Goal: Task Accomplishment & Management: Manage account settings

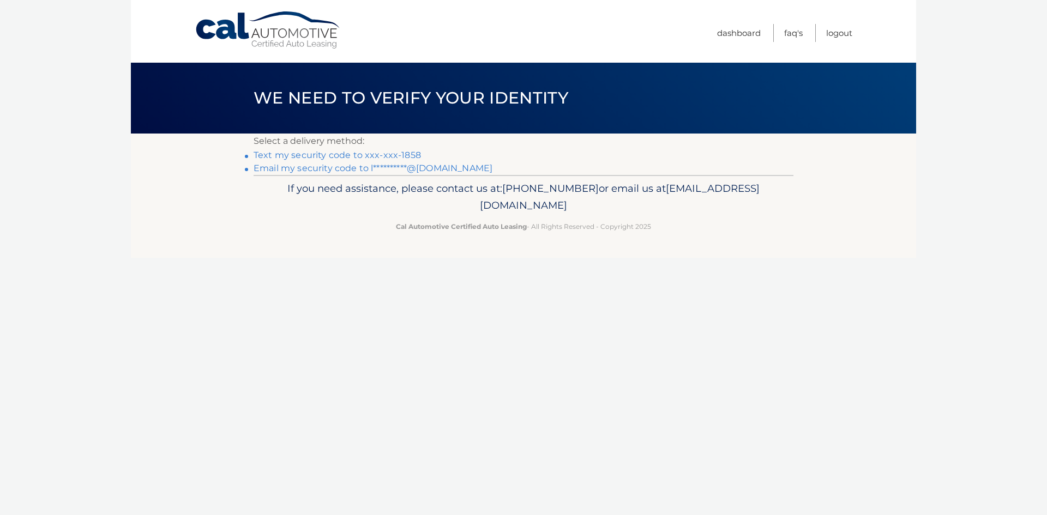
click at [342, 155] on link "Text my security code to xxx-xxx-1858" at bounding box center [337, 155] width 167 height 10
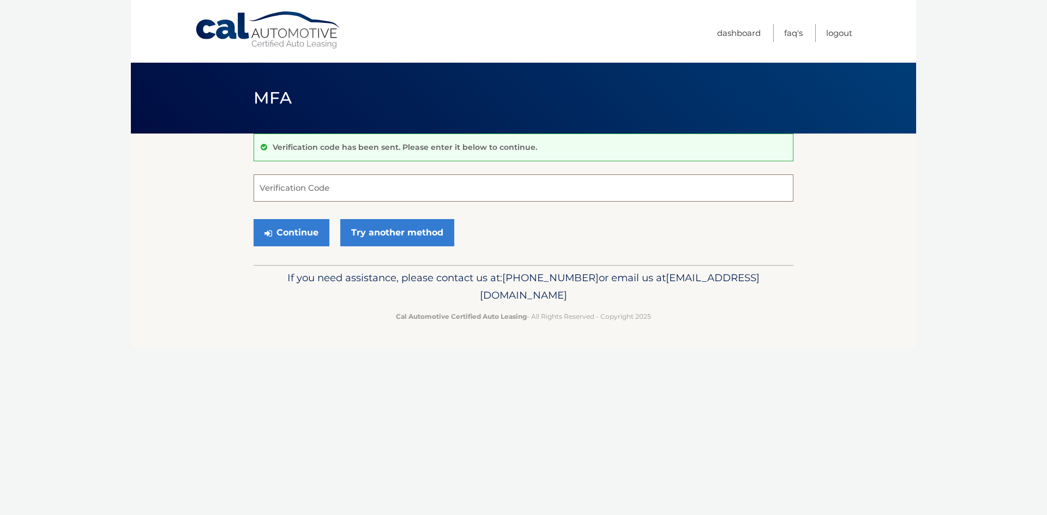
click at [305, 188] on input "Verification Code" at bounding box center [524, 187] width 540 height 27
type input "512184"
click at [291, 230] on button "Continue" at bounding box center [292, 232] width 76 height 27
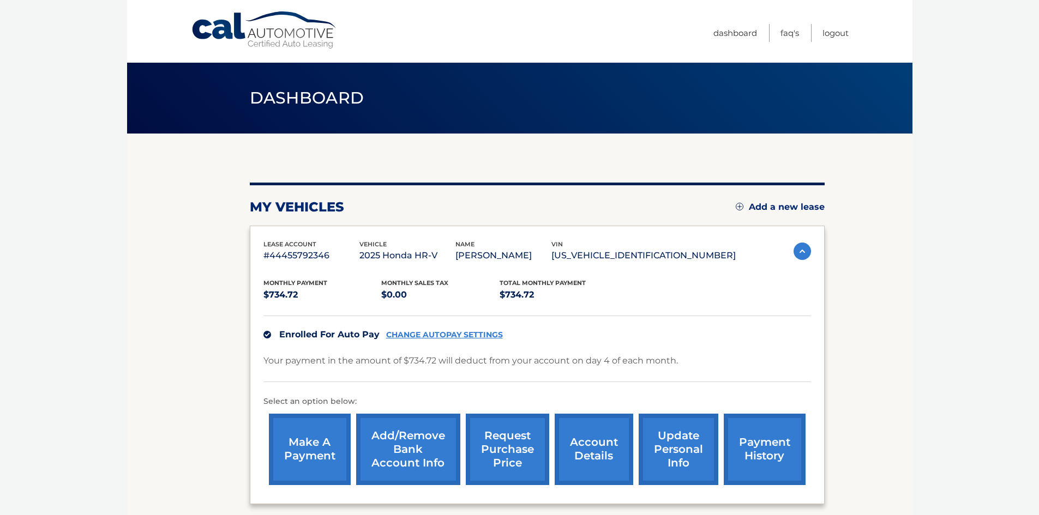
click at [294, 38] on link "Cal Automotive" at bounding box center [264, 30] width 147 height 39
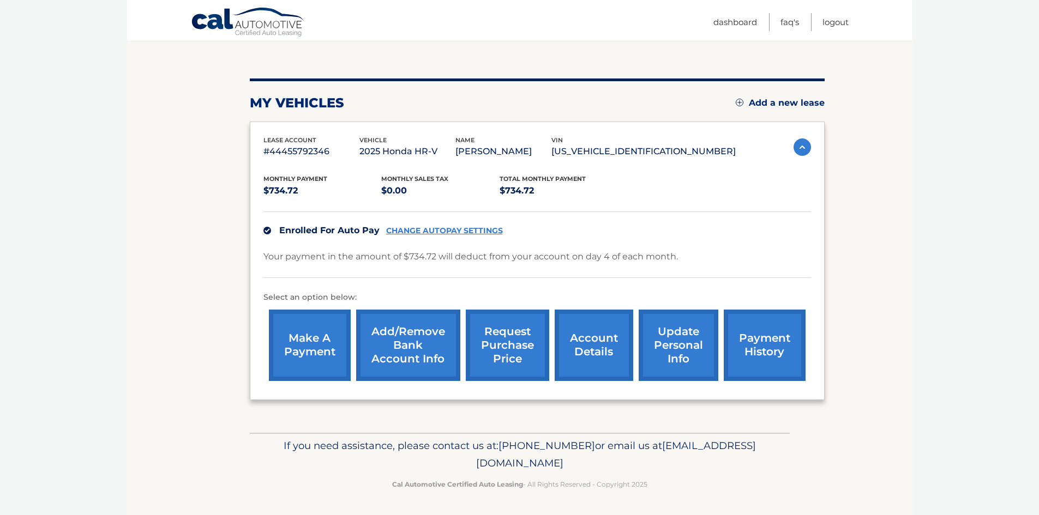
scroll to position [10, 0]
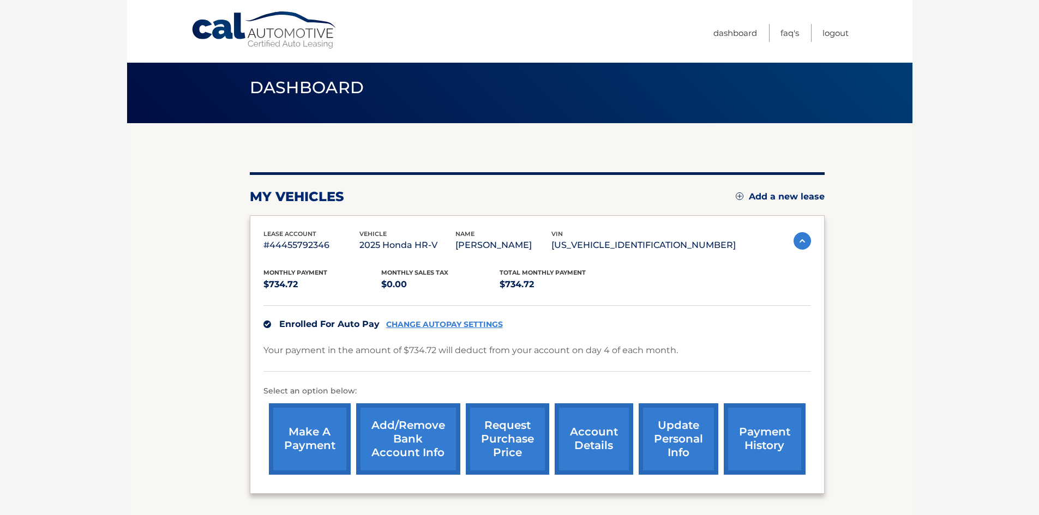
click at [798, 244] on img at bounding box center [801, 240] width 17 height 17
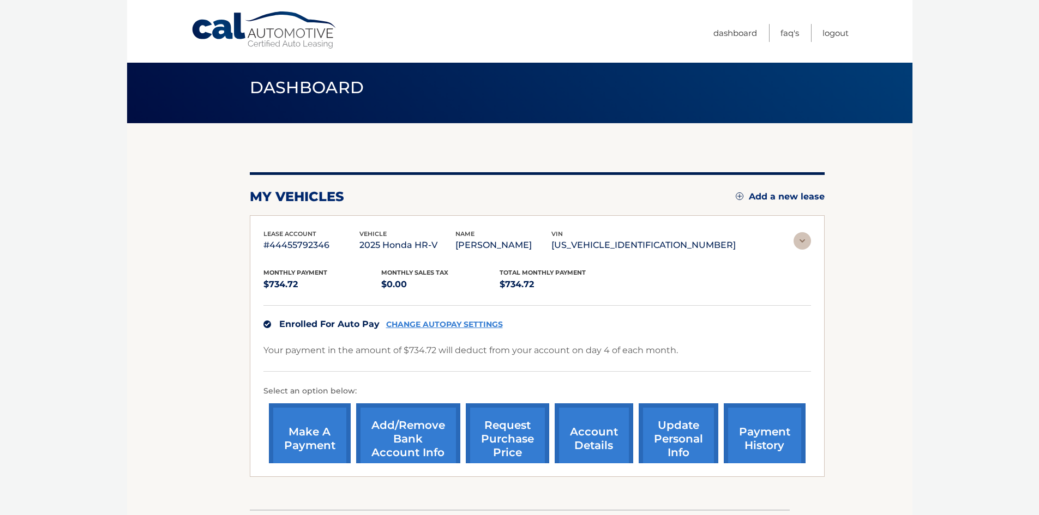
scroll to position [0, 0]
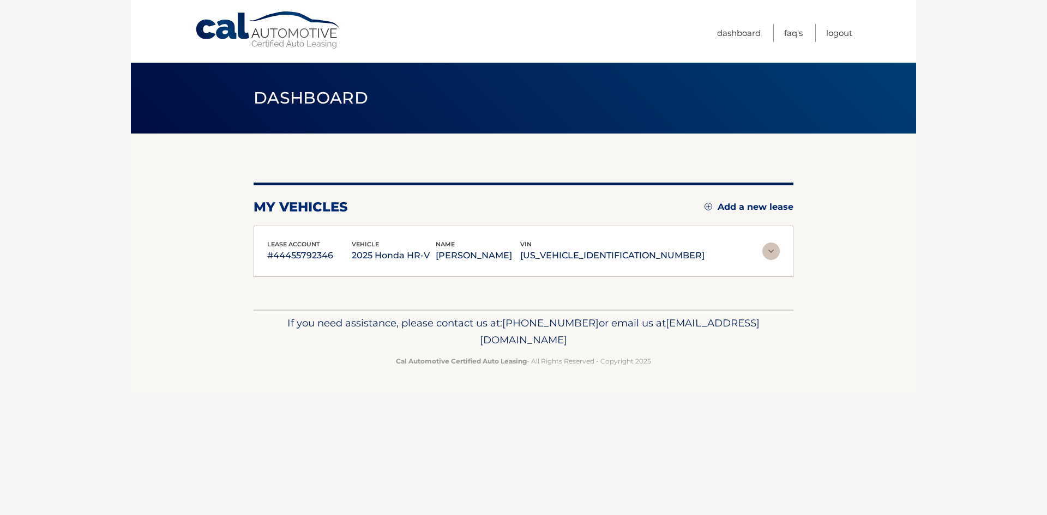
click at [770, 255] on img at bounding box center [770, 251] width 17 height 17
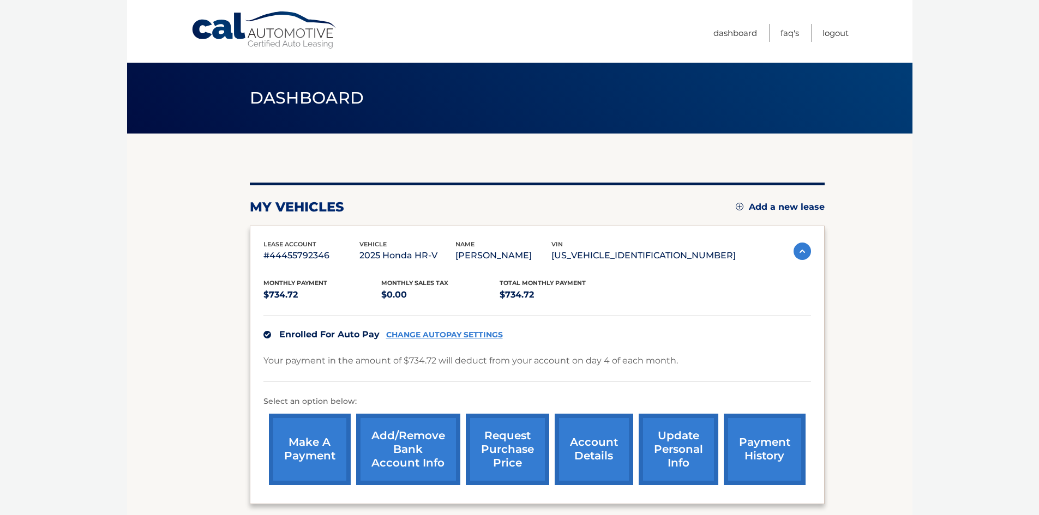
click at [262, 36] on link "Cal Automotive" at bounding box center [264, 30] width 147 height 39
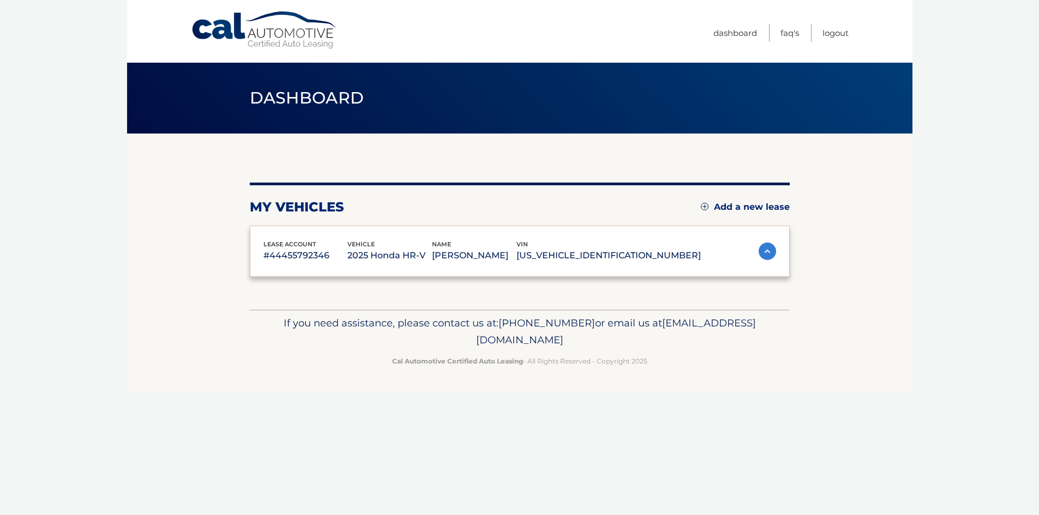
click at [191, 11] on link "Cal Automotive" at bounding box center [264, 30] width 147 height 39
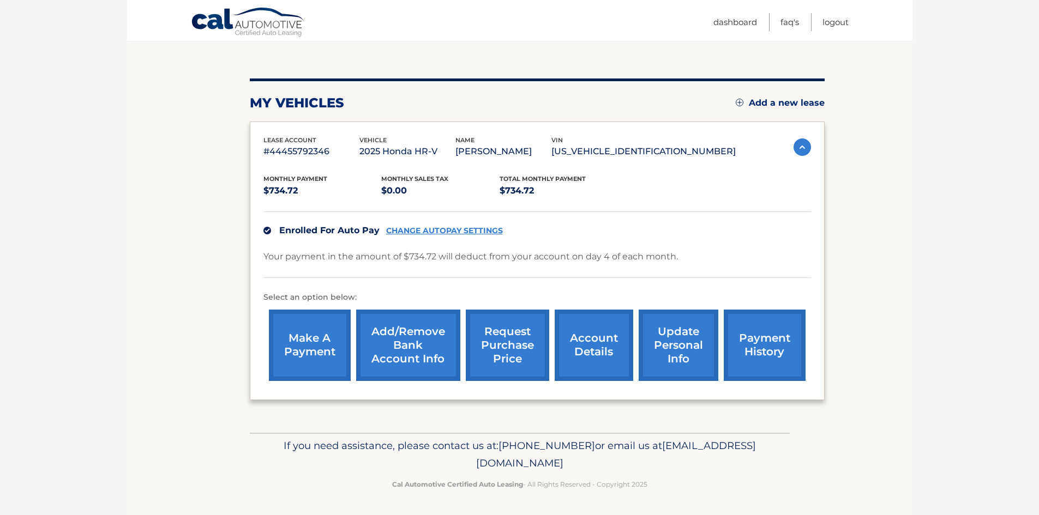
scroll to position [119, 0]
click at [674, 345] on link "update personal info" at bounding box center [678, 345] width 80 height 71
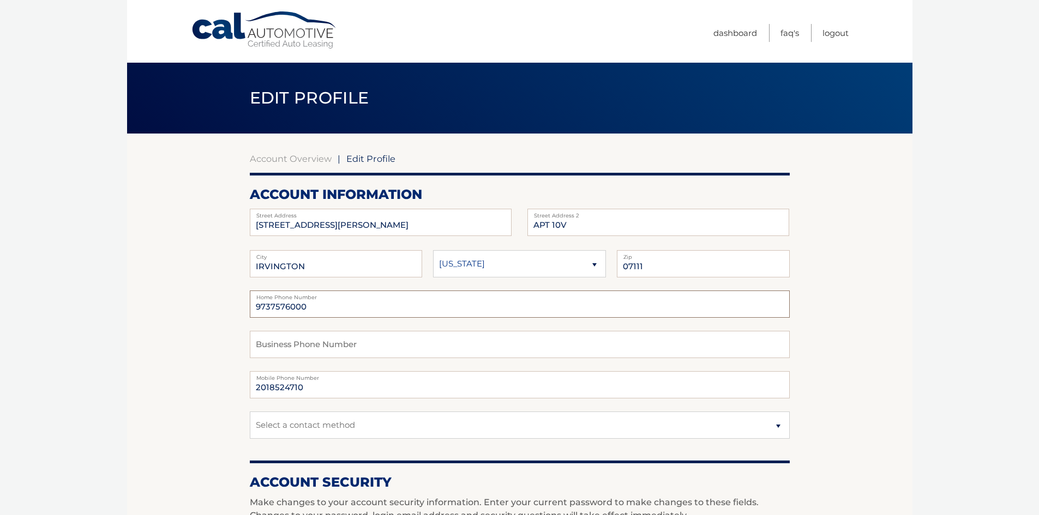
click at [309, 307] on input "9737576000" at bounding box center [520, 304] width 540 height 27
type input "9"
type input "73285718"
click at [279, 31] on link "Cal Automotive" at bounding box center [264, 30] width 147 height 39
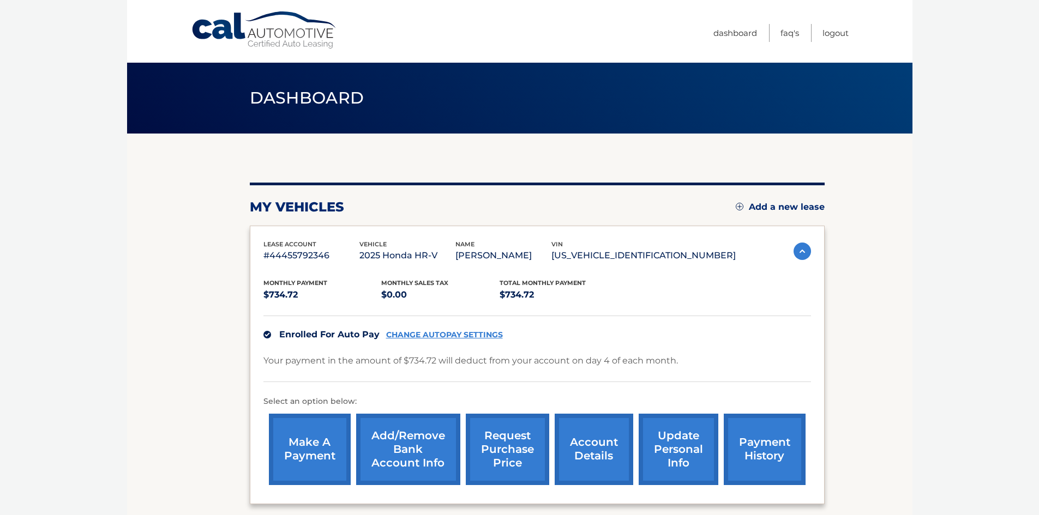
click at [739, 207] on img at bounding box center [739, 207] width 8 height 8
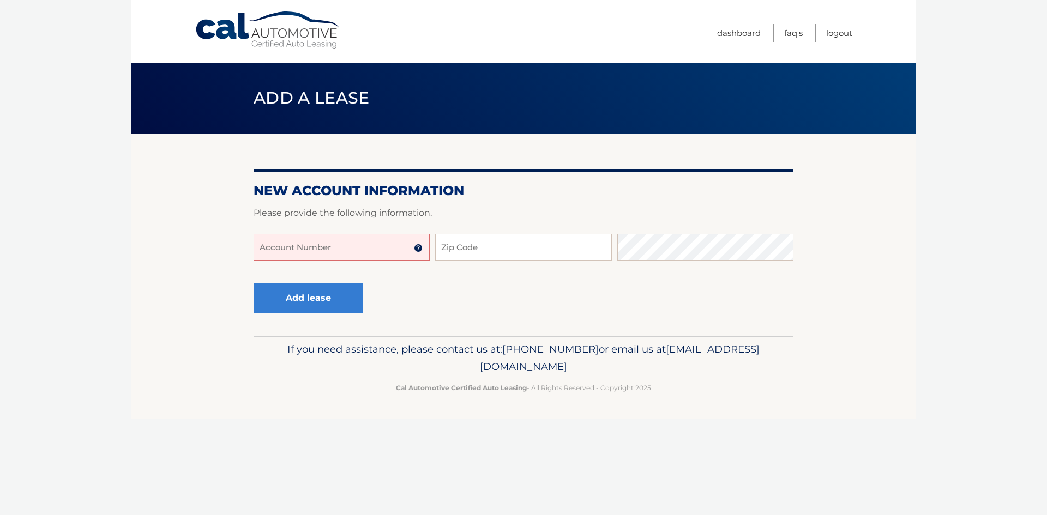
click at [418, 249] on img at bounding box center [418, 248] width 9 height 9
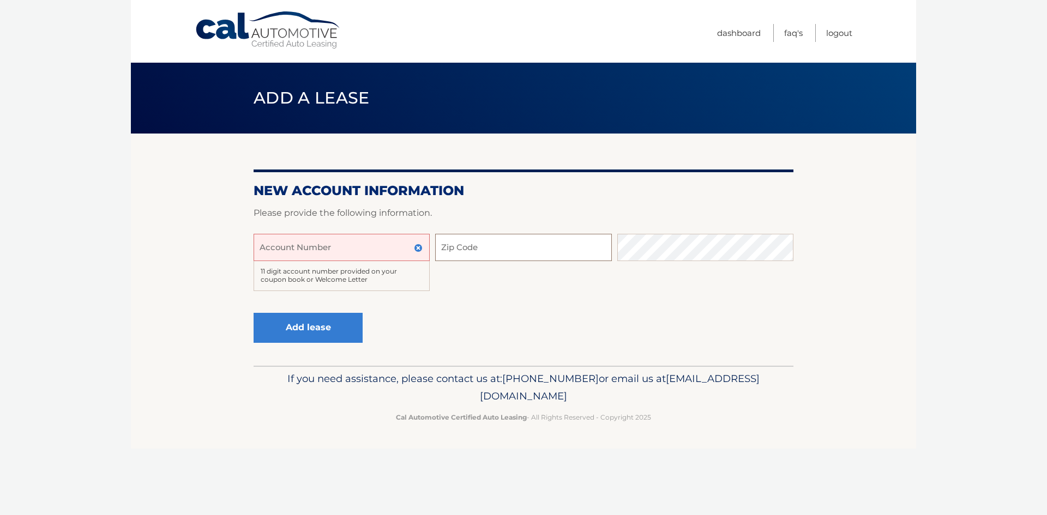
click at [477, 245] on input "Zip Code" at bounding box center [523, 247] width 176 height 27
click at [421, 249] on img at bounding box center [418, 248] width 9 height 9
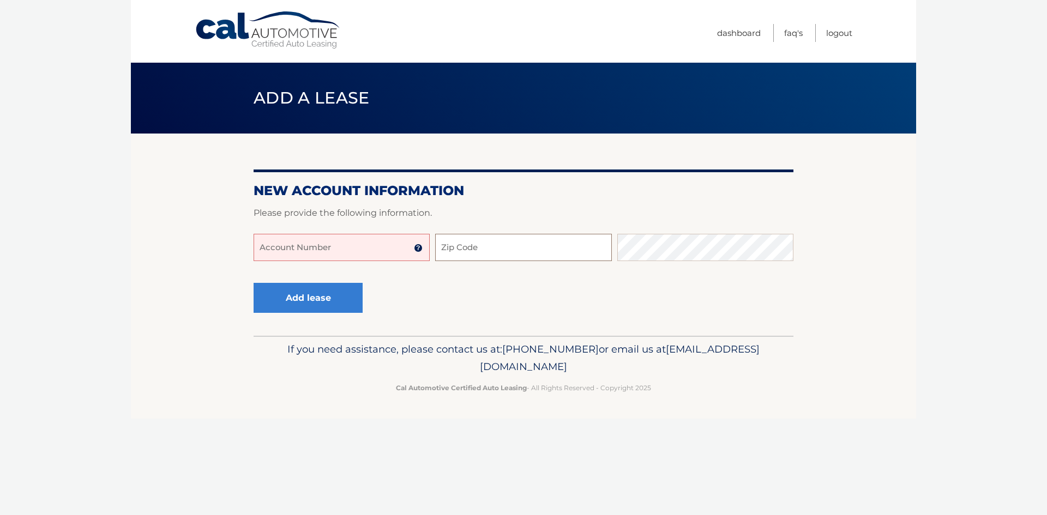
click at [517, 247] on input "Zip Code" at bounding box center [523, 247] width 176 height 27
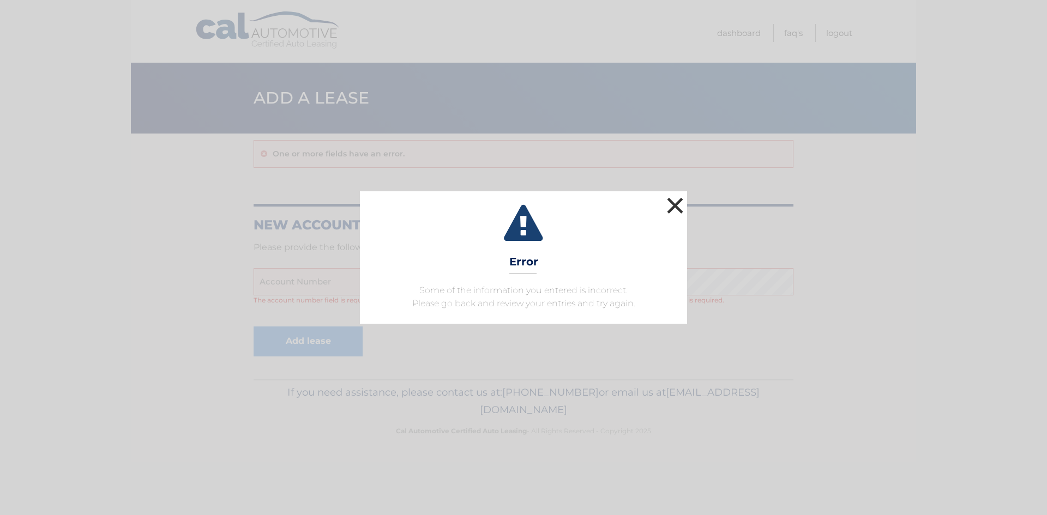
click at [672, 207] on button "×" at bounding box center [675, 206] width 22 height 22
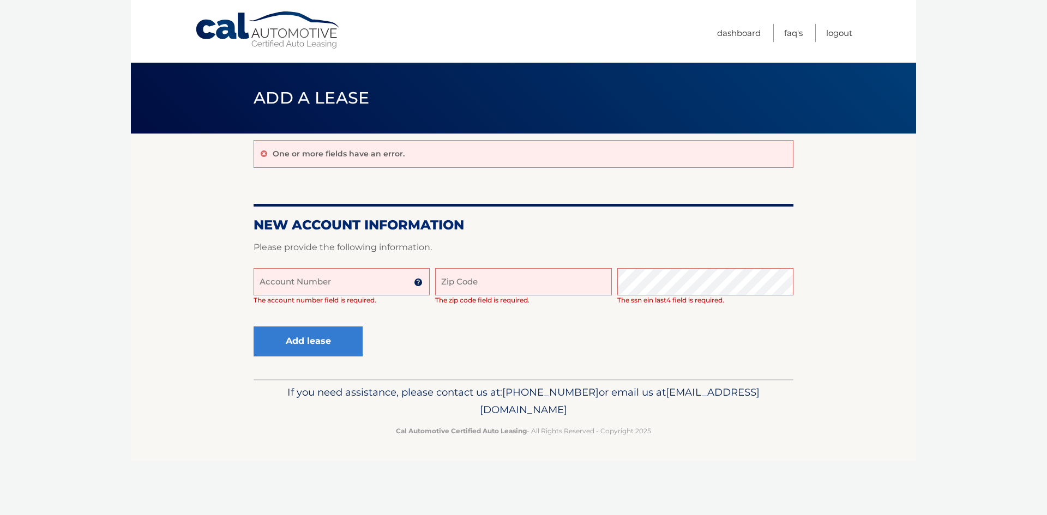
click at [402, 281] on input "Account Number" at bounding box center [342, 281] width 176 height 27
click at [282, 285] on input "Account Number" at bounding box center [342, 281] width 176 height 27
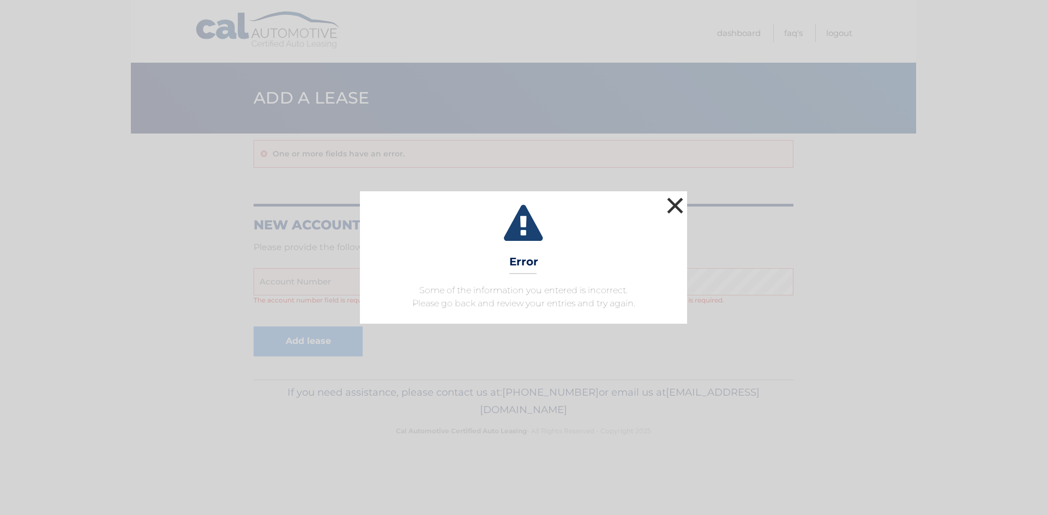
click at [678, 204] on button "×" at bounding box center [675, 206] width 22 height 22
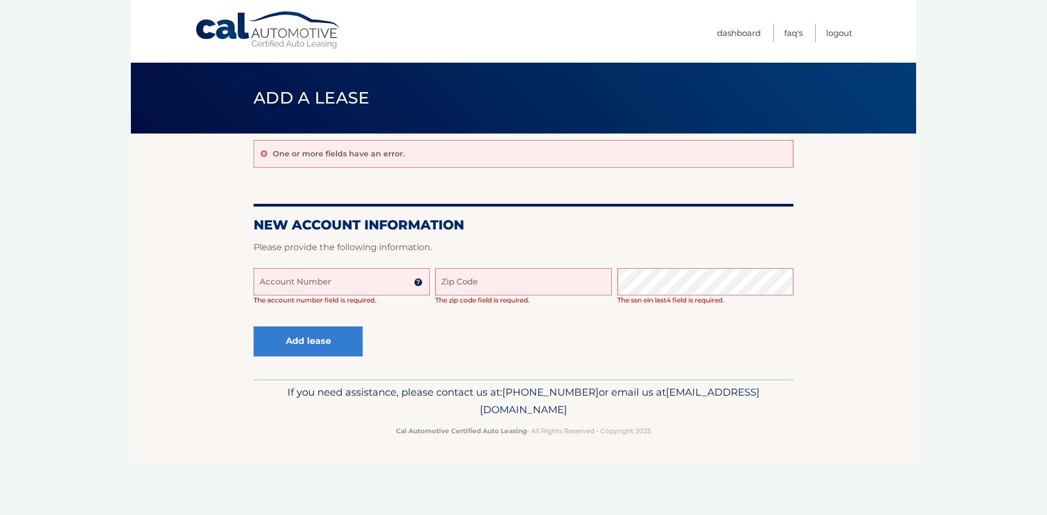
click at [288, 32] on link "Cal Automotive" at bounding box center [268, 30] width 147 height 39
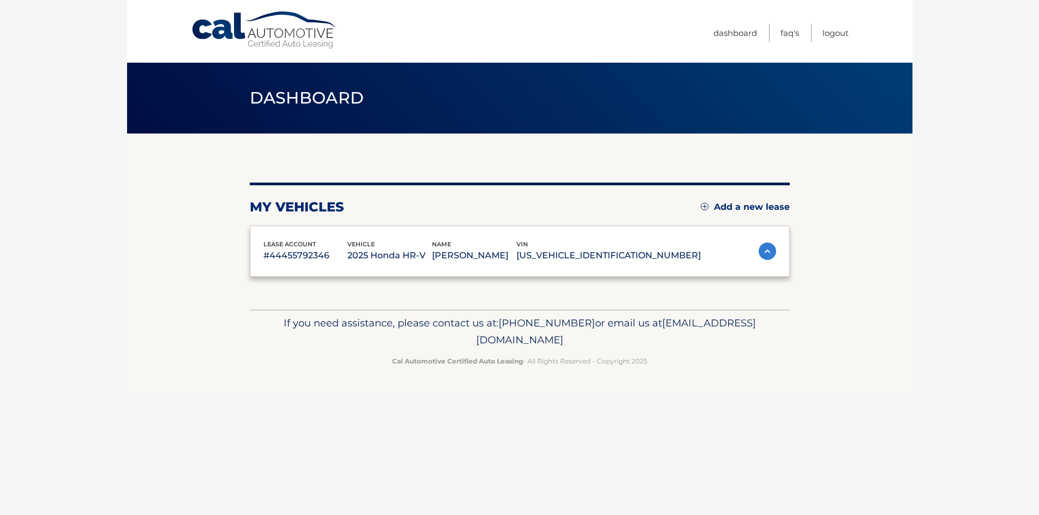
click at [191, 11] on link "Cal Automotive" at bounding box center [264, 30] width 147 height 39
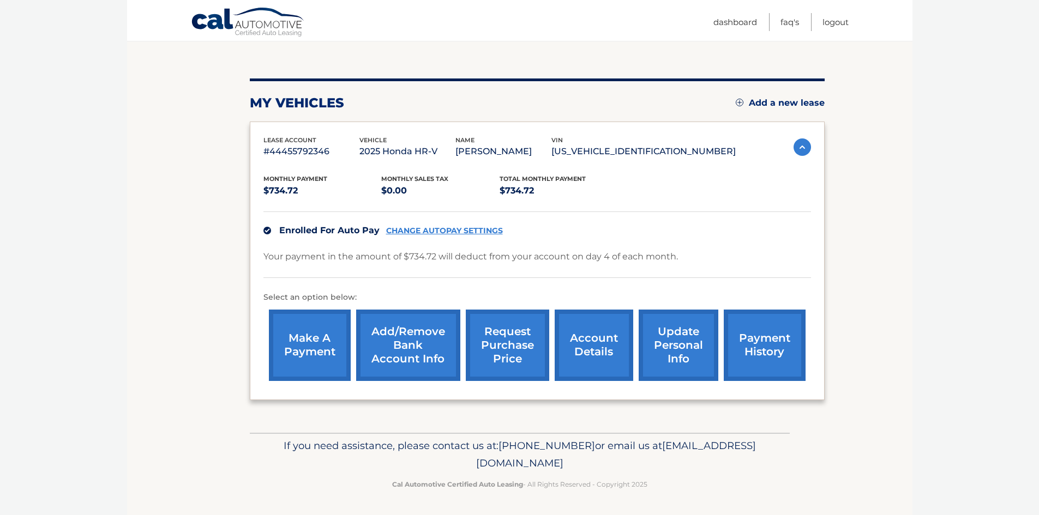
scroll to position [119, 0]
click at [593, 352] on link "account details" at bounding box center [593, 345] width 79 height 71
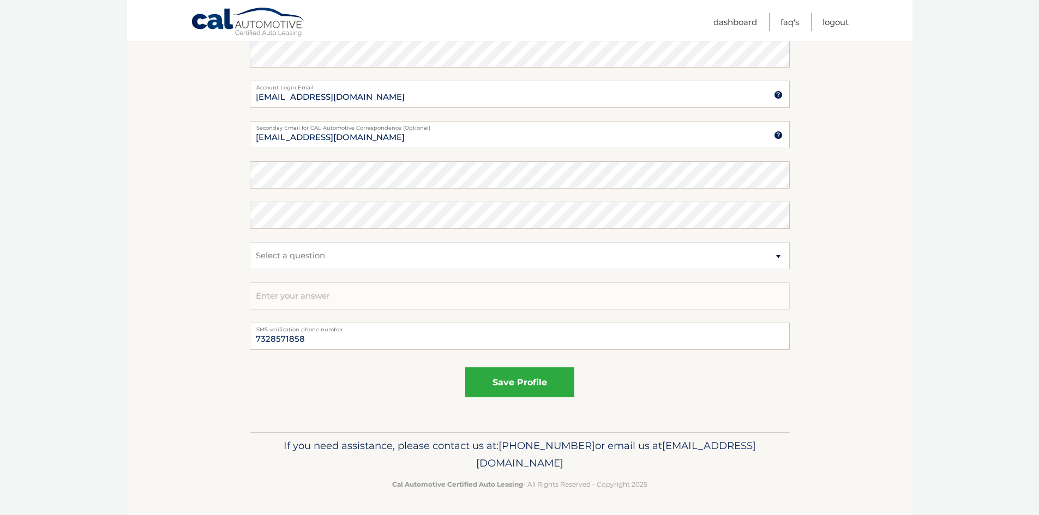
scroll to position [59, 0]
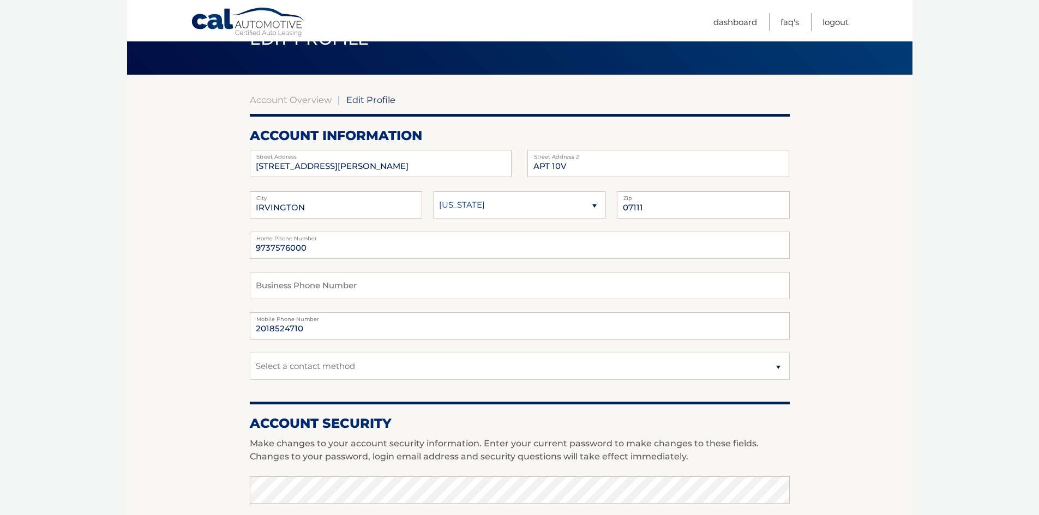
click at [244, 19] on link "Cal Automotive" at bounding box center [248, 23] width 114 height 32
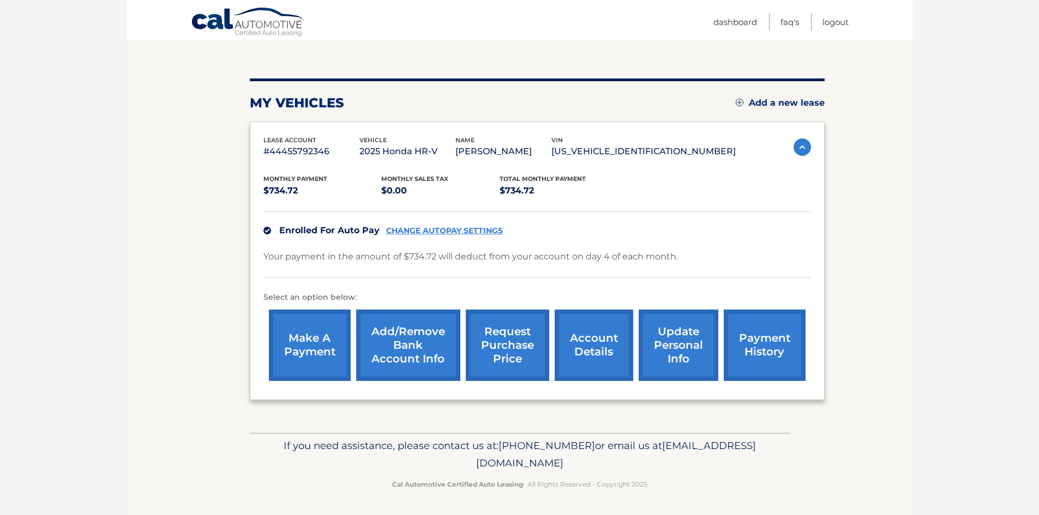
scroll to position [119, 0]
click at [673, 343] on link "update personal info" at bounding box center [678, 345] width 80 height 71
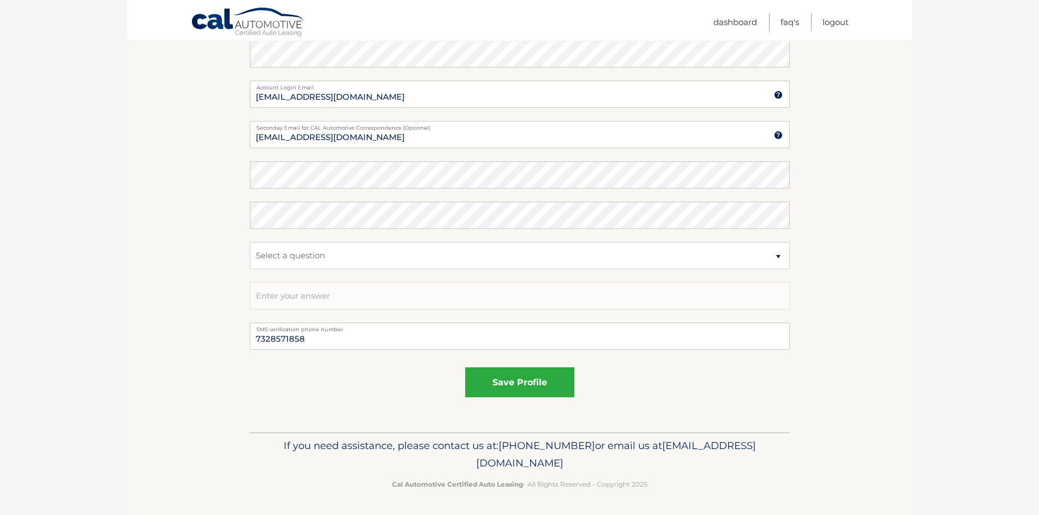
scroll to position [59, 0]
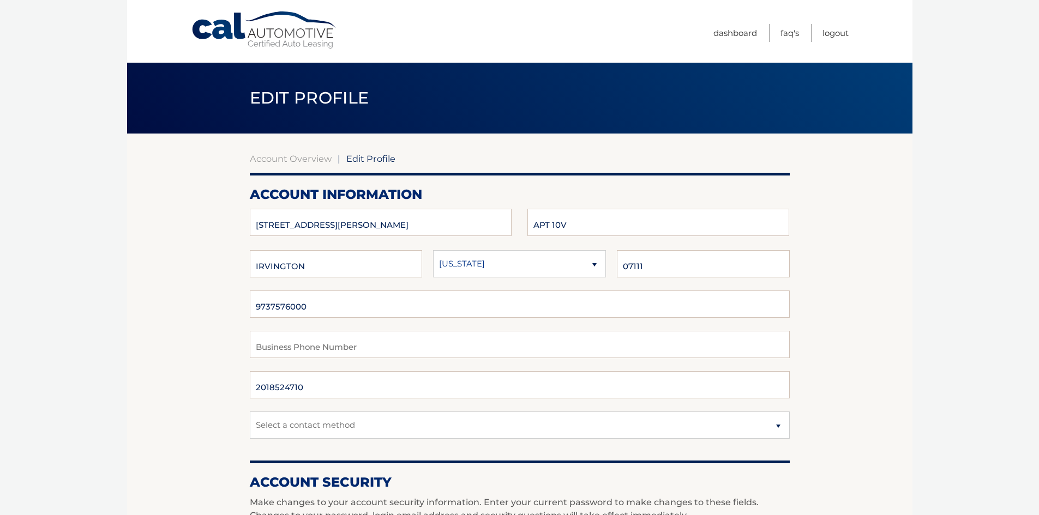
click at [191, 11] on link "Cal Automotive" at bounding box center [264, 30] width 147 height 39
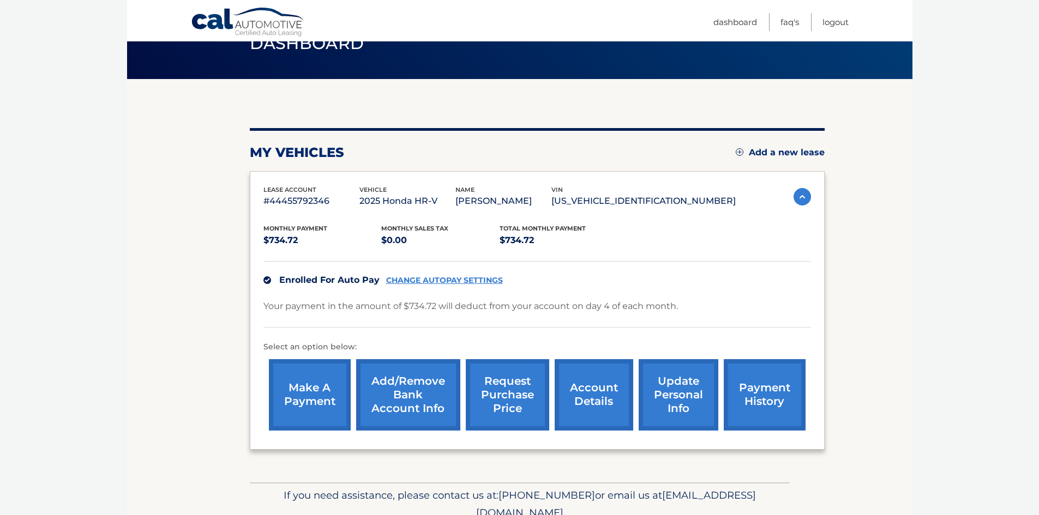
scroll to position [119, 0]
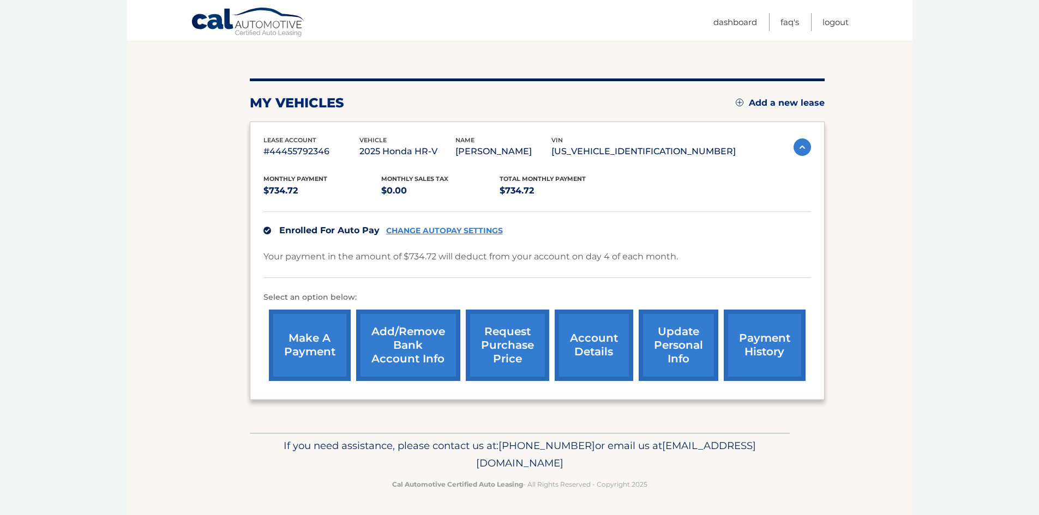
click at [679, 343] on link "update personal info" at bounding box center [678, 345] width 80 height 71
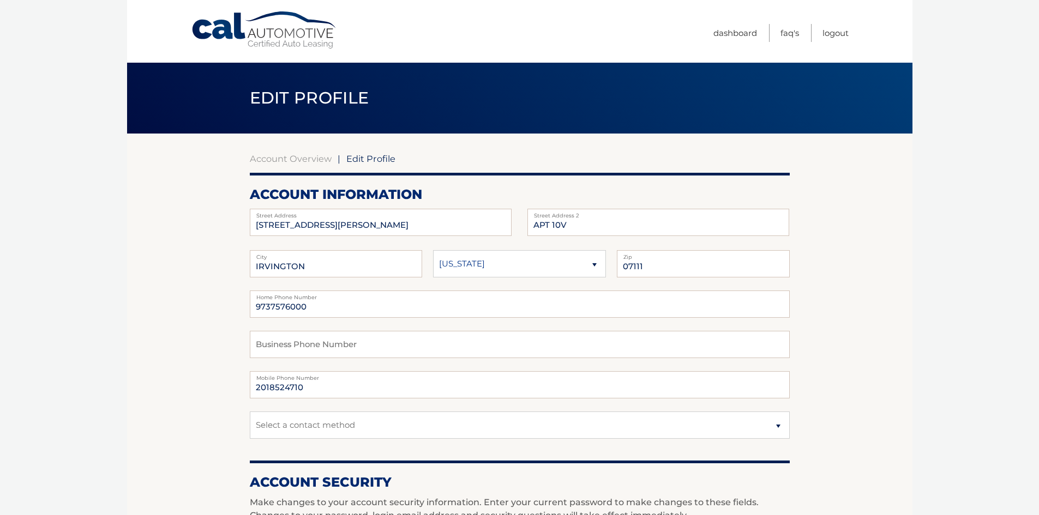
click at [299, 30] on link "Cal Automotive" at bounding box center [264, 30] width 147 height 39
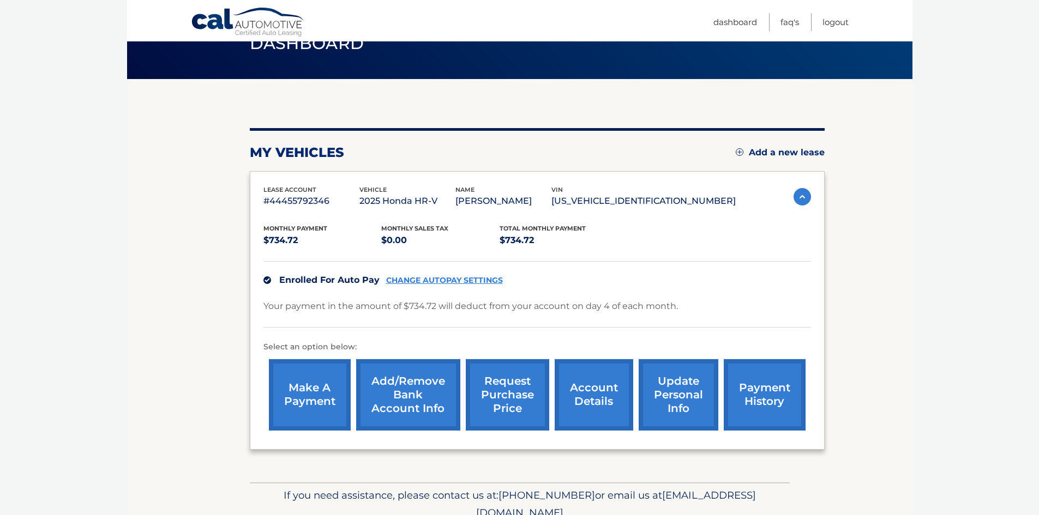
scroll to position [109, 0]
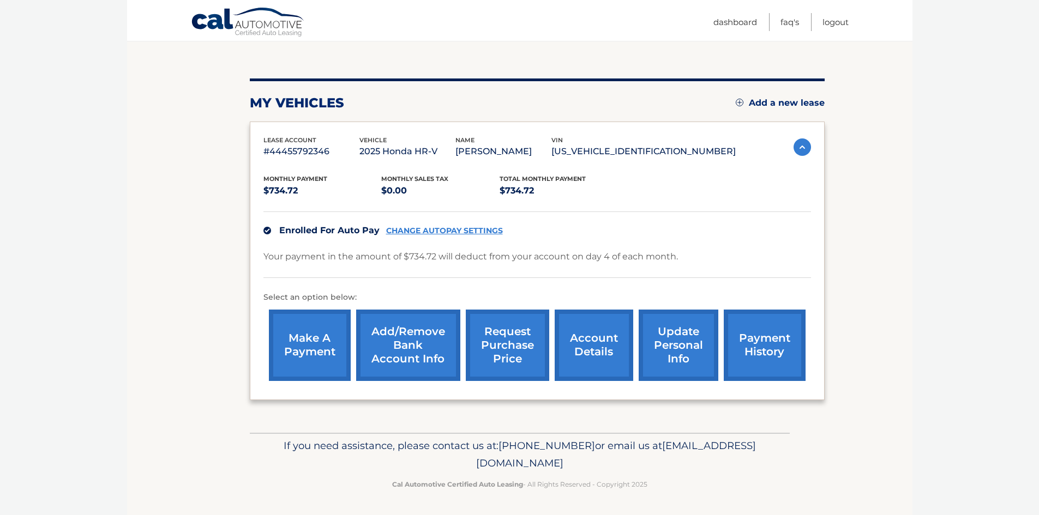
click at [600, 359] on link "account details" at bounding box center [593, 345] width 79 height 71
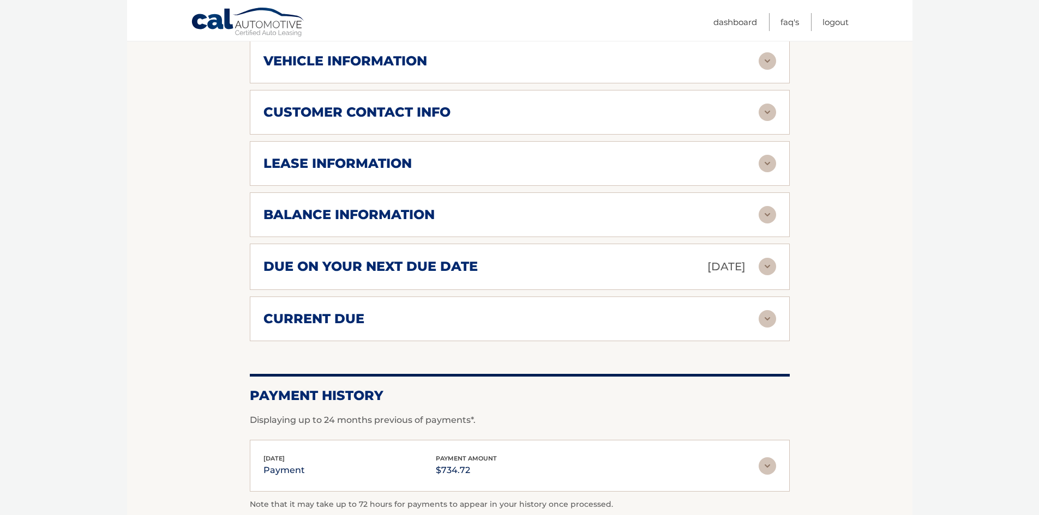
scroll to position [436, 0]
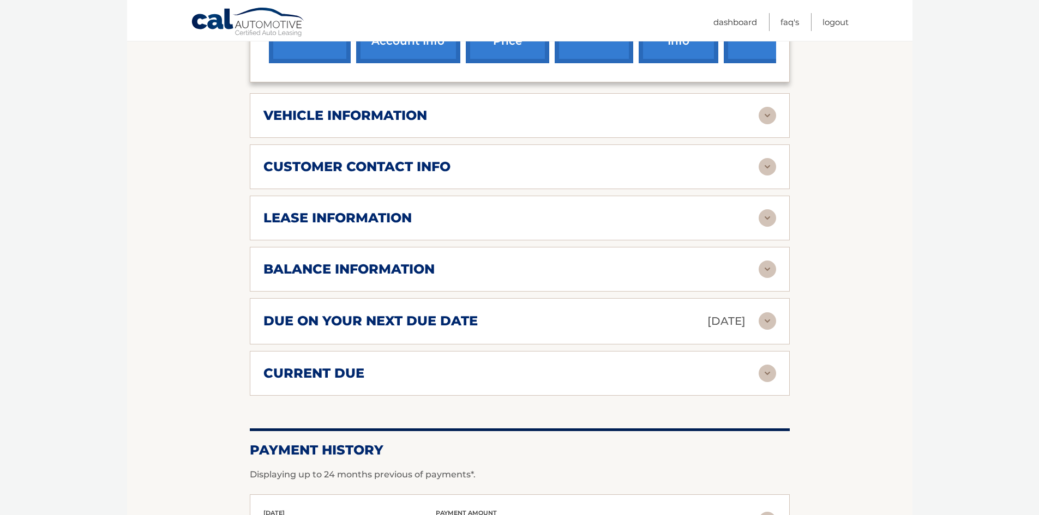
click at [763, 278] on img at bounding box center [766, 269] width 17 height 17
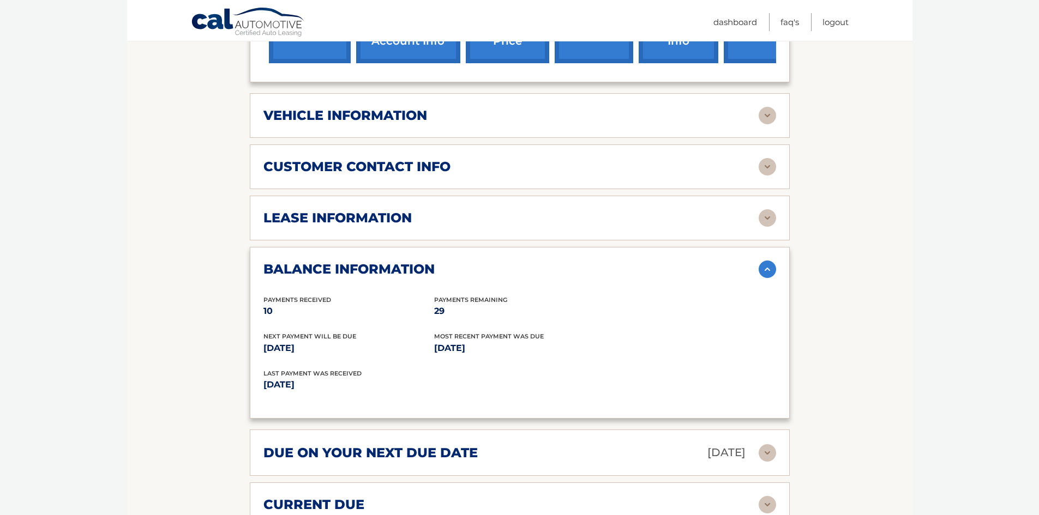
click at [325, 278] on h2 "balance information" at bounding box center [348, 269] width 171 height 16
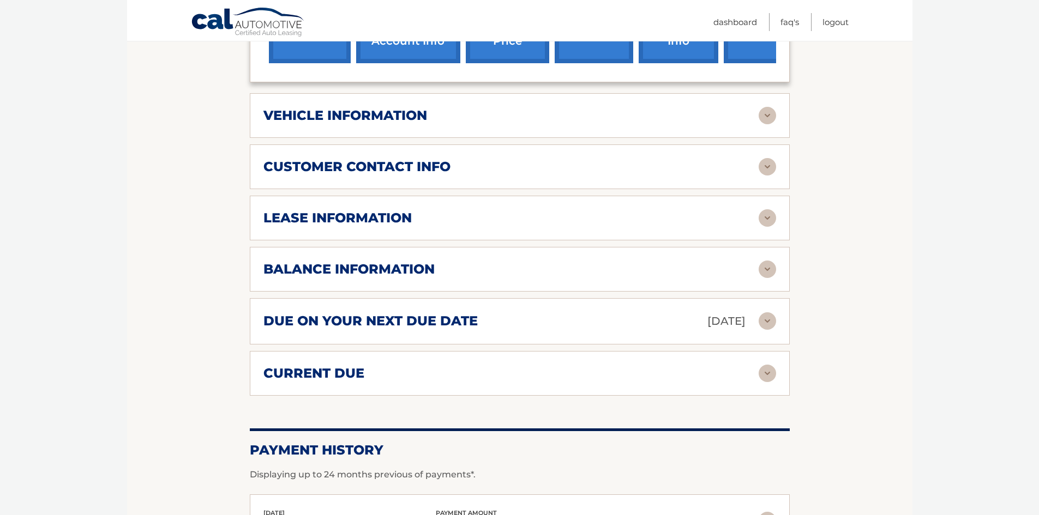
click at [767, 278] on img at bounding box center [766, 269] width 17 height 17
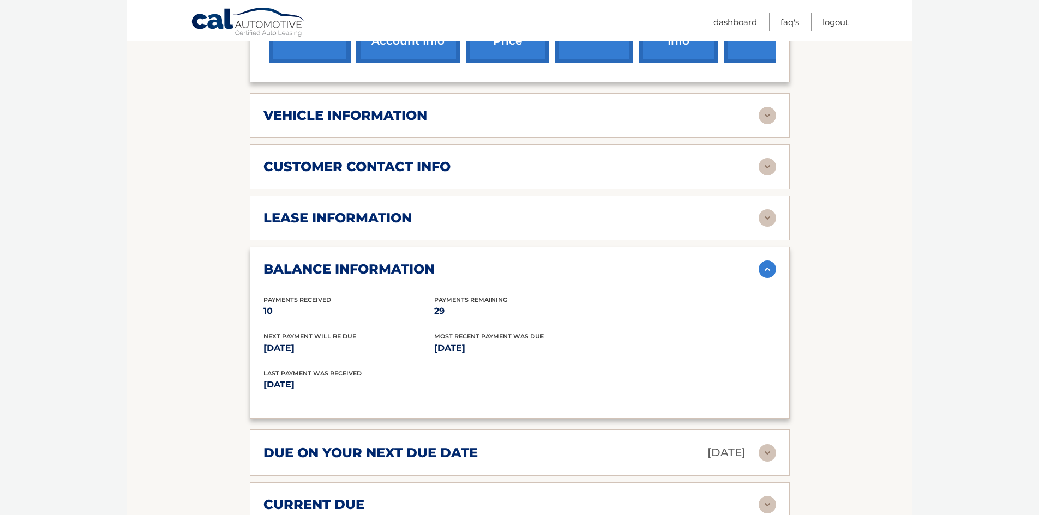
click at [768, 227] on img at bounding box center [766, 217] width 17 height 17
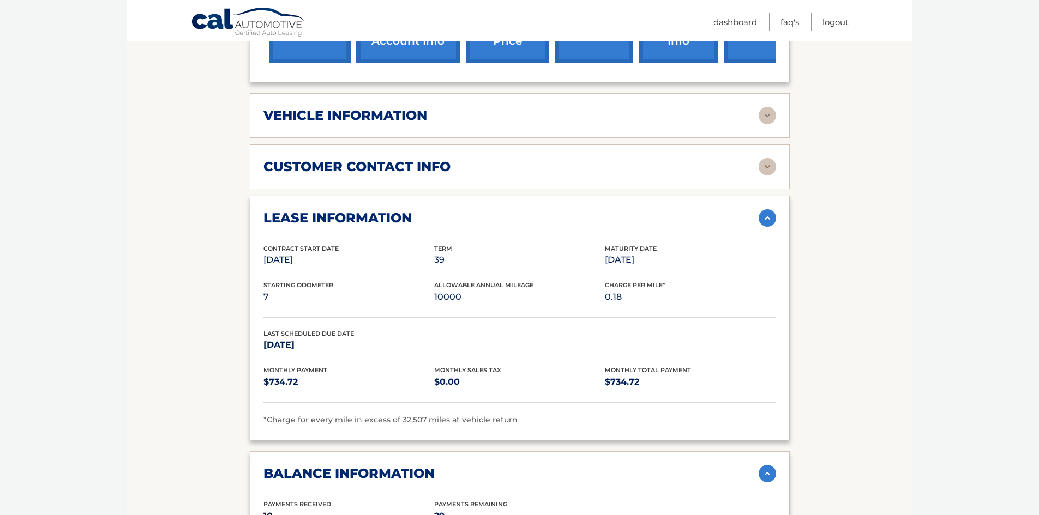
click at [765, 176] on img at bounding box center [766, 166] width 17 height 17
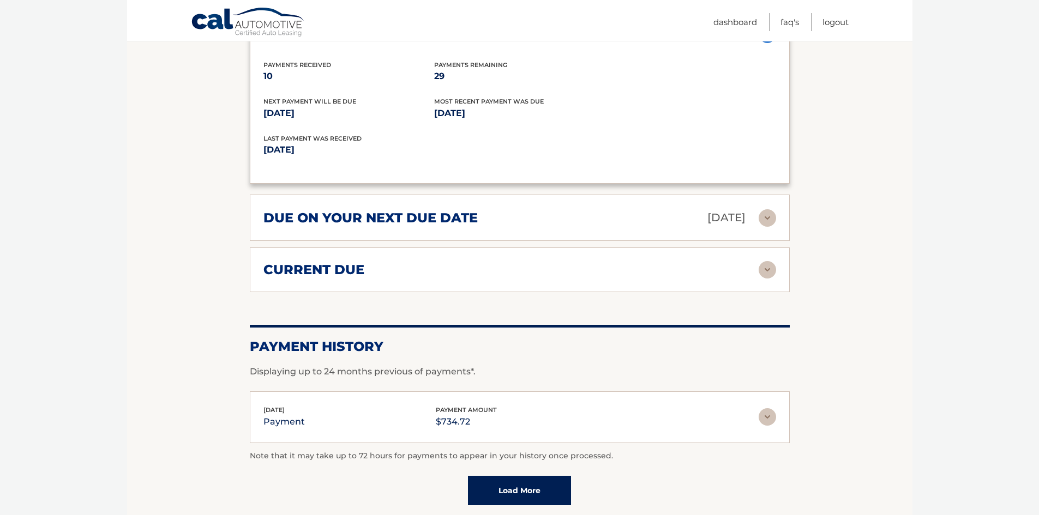
scroll to position [1145, 0]
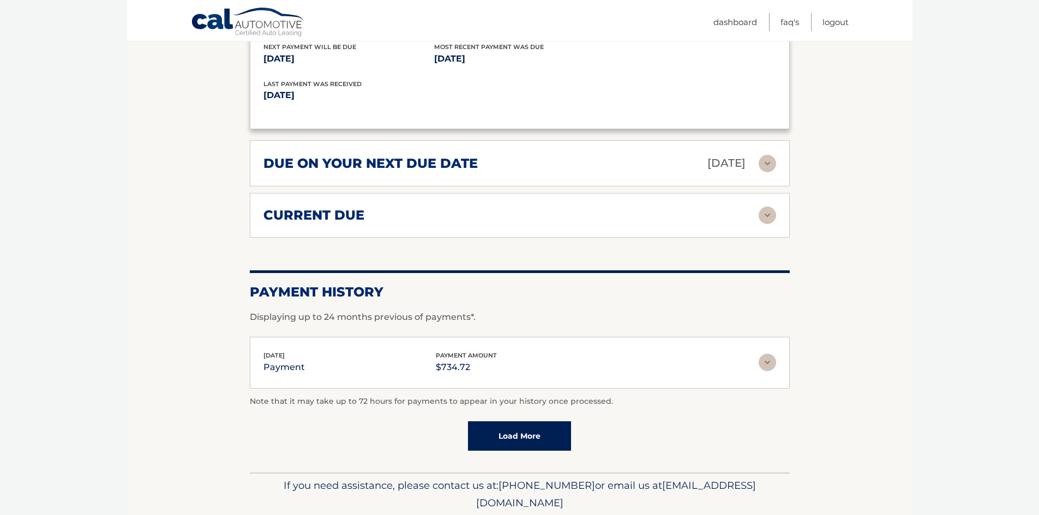
click at [539, 451] on link "Load More" at bounding box center [519, 435] width 103 height 29
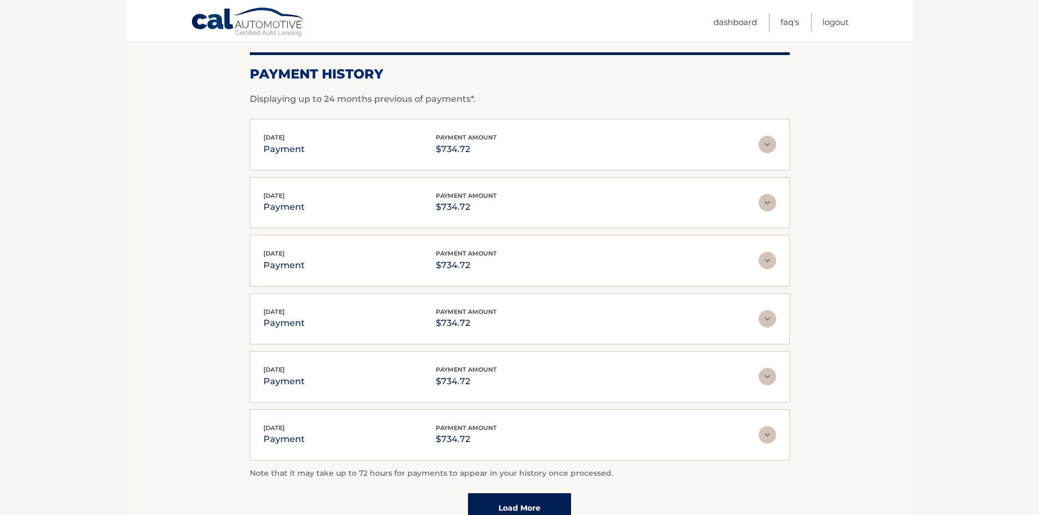
scroll to position [1418, 0]
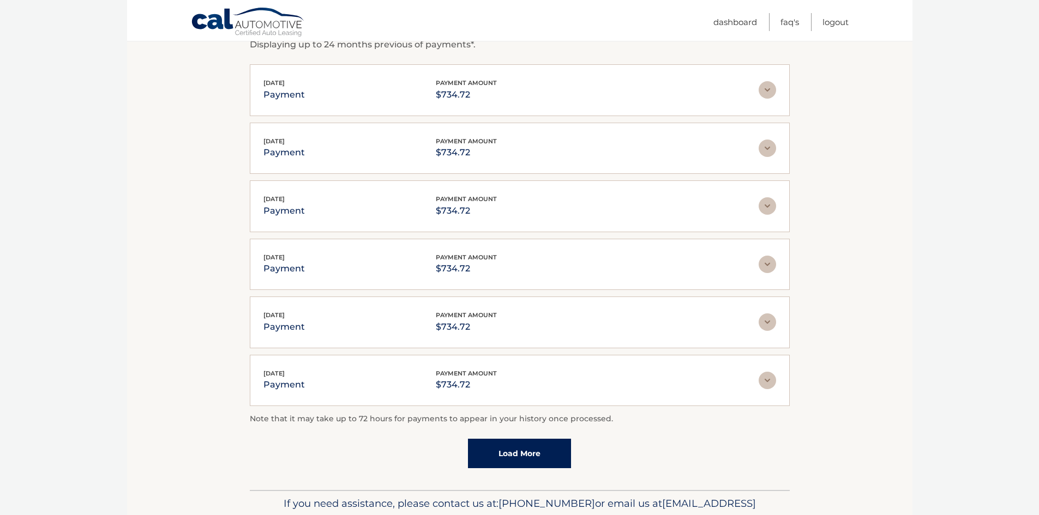
click at [771, 99] on img at bounding box center [766, 89] width 17 height 17
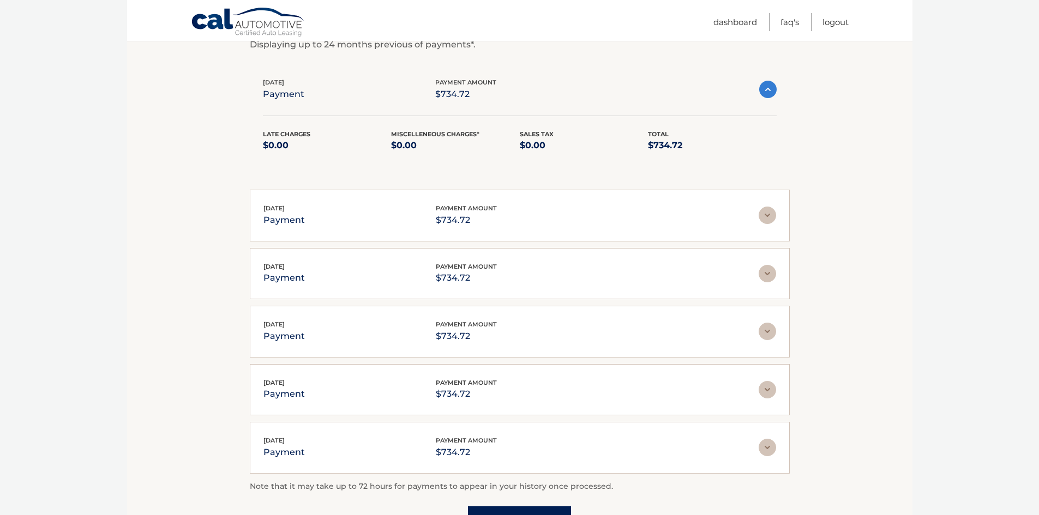
click at [769, 98] on img at bounding box center [767, 89] width 17 height 17
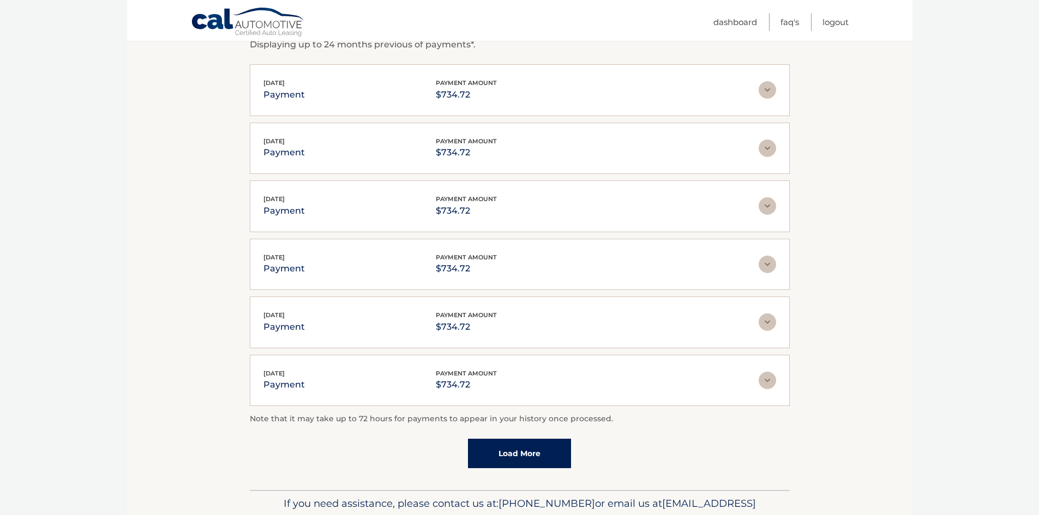
scroll to position [1491, 0]
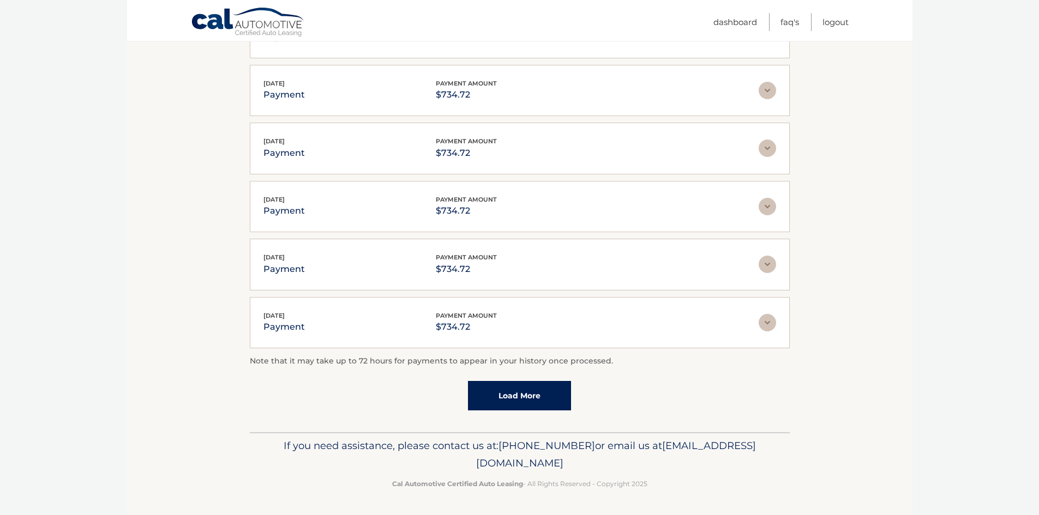
click at [522, 407] on link "Load More" at bounding box center [519, 395] width 103 height 29
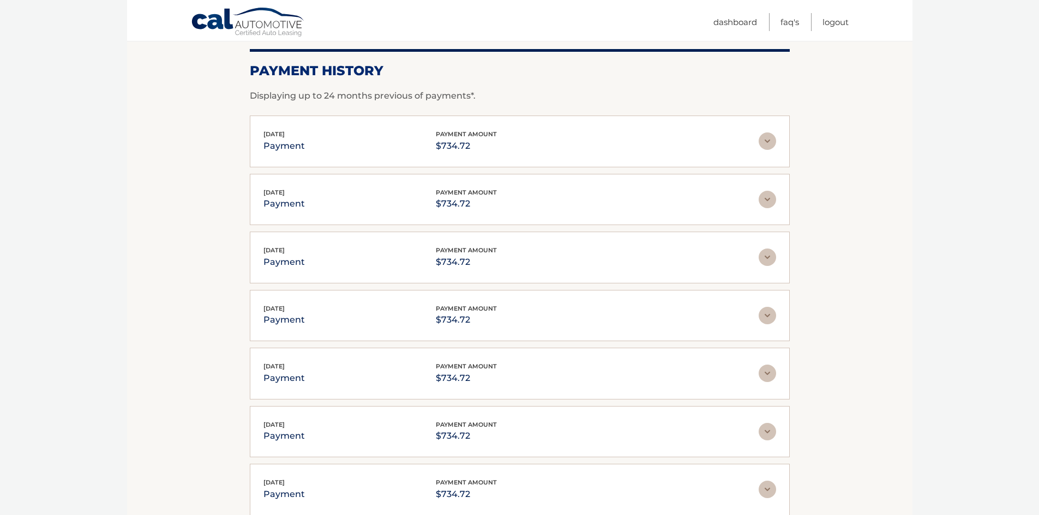
scroll to position [1421, 0]
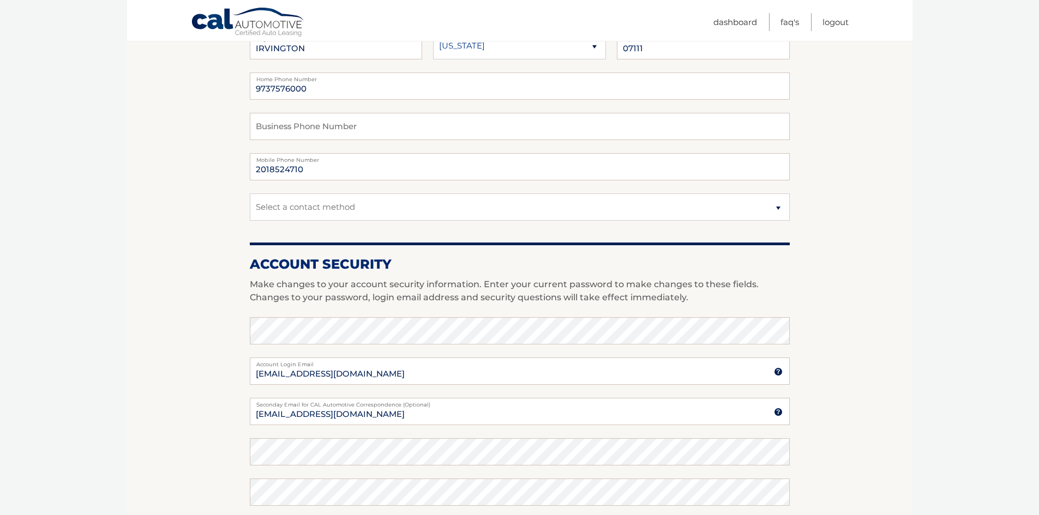
scroll to position [109, 0]
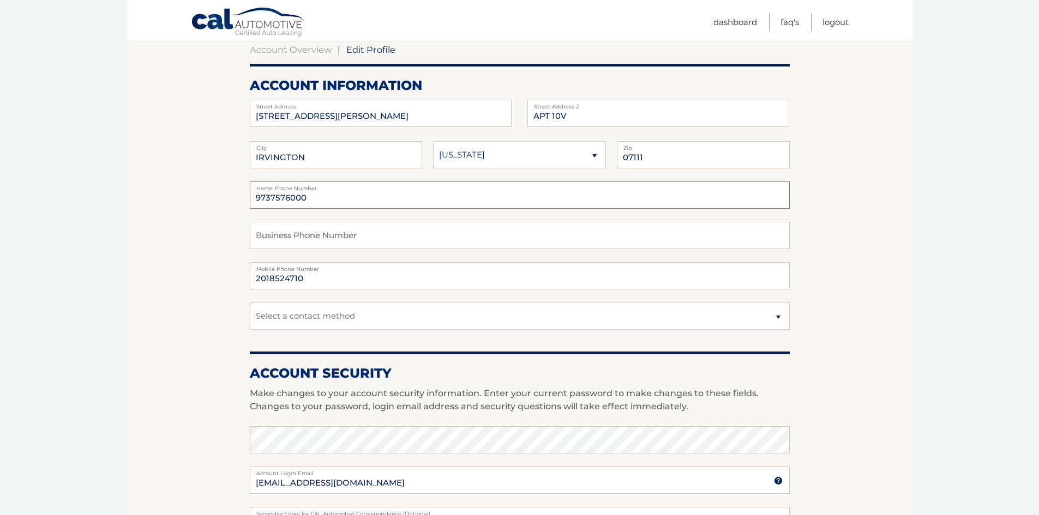
click at [318, 203] on input "9737576000" at bounding box center [520, 195] width 540 height 27
type input "9"
type input "3"
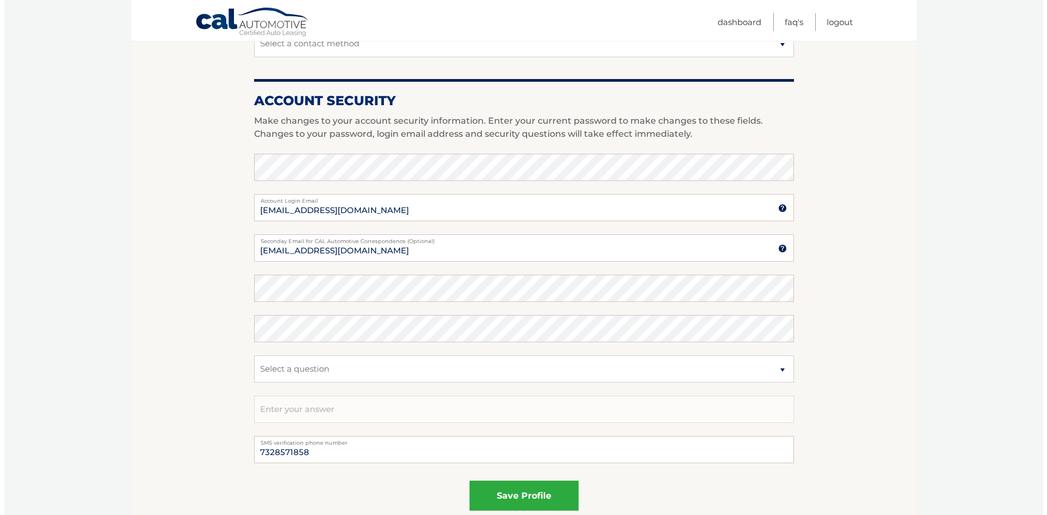
scroll to position [495, 0]
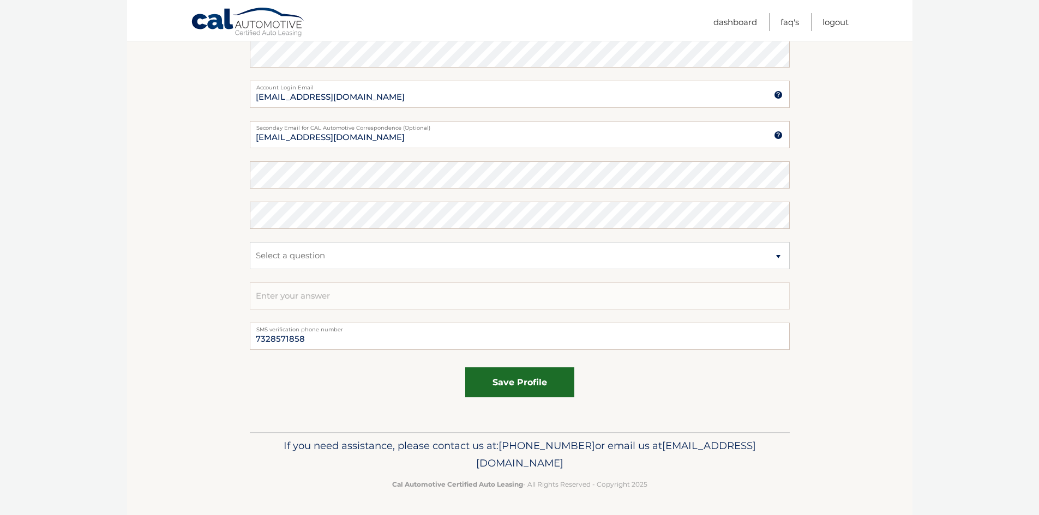
type input "7328571858"
click at [525, 381] on button "save profile" at bounding box center [519, 382] width 109 height 30
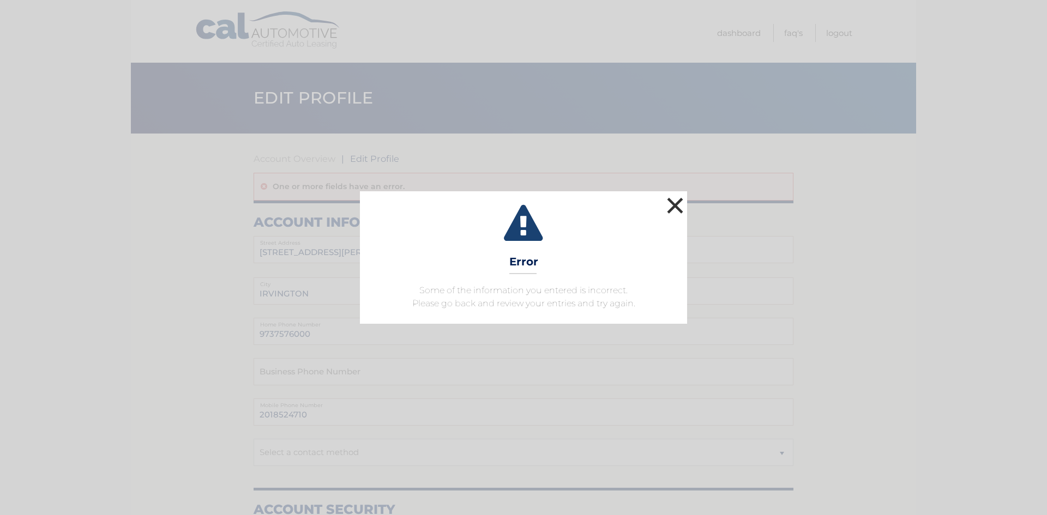
click at [674, 204] on button "×" at bounding box center [675, 206] width 22 height 22
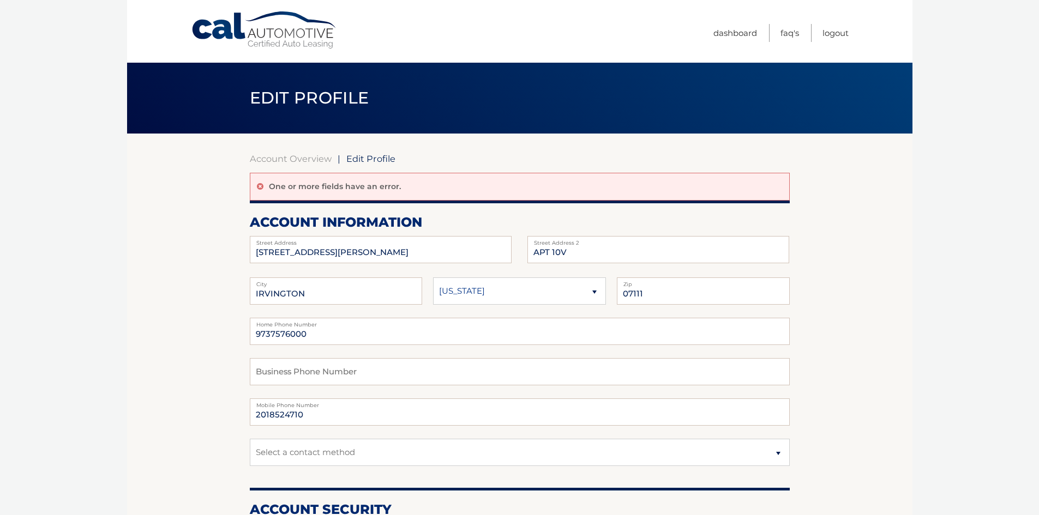
click at [371, 160] on span "Edit Profile" at bounding box center [370, 158] width 49 height 11
click at [315, 46] on link "Cal Automotive" at bounding box center [264, 30] width 147 height 39
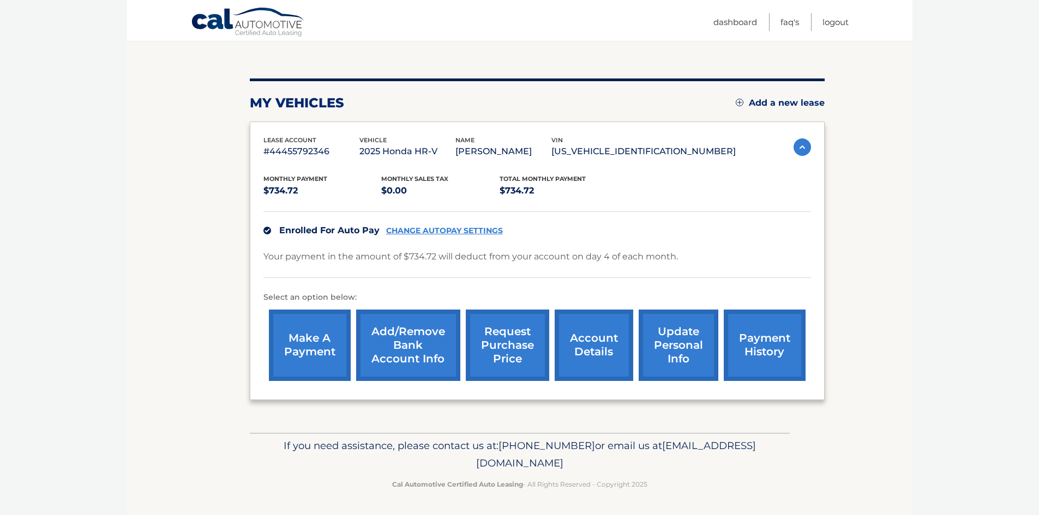
scroll to position [65, 0]
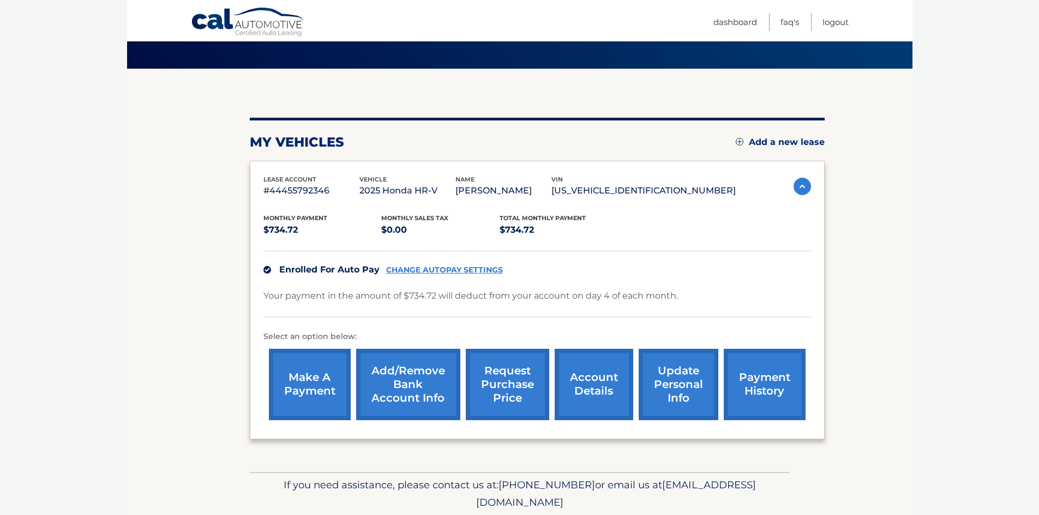
drag, startPoint x: 943, startPoint y: 248, endPoint x: 960, endPoint y: 197, distance: 53.3
click at [953, 221] on body "Cal Automotive Menu Dashboard FAQ's Logout" at bounding box center [519, 192] width 1039 height 515
